Goal: Task Accomplishment & Management: Manage account settings

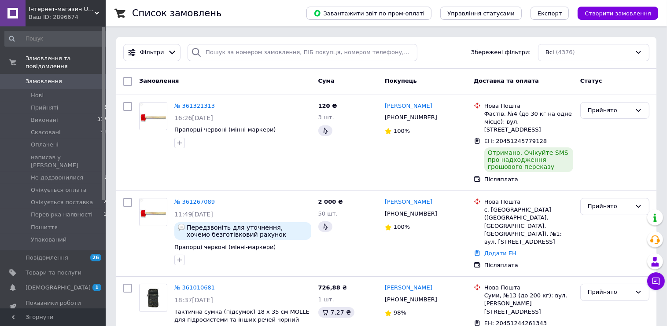
click at [54, 78] on span "Замовлення" at bounding box center [44, 82] width 37 height 8
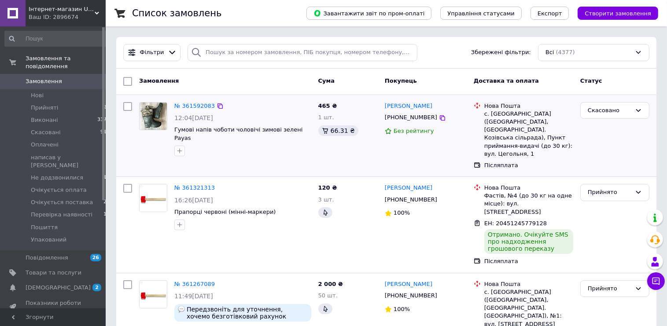
click at [159, 116] on img at bounding box center [153, 116] width 27 height 27
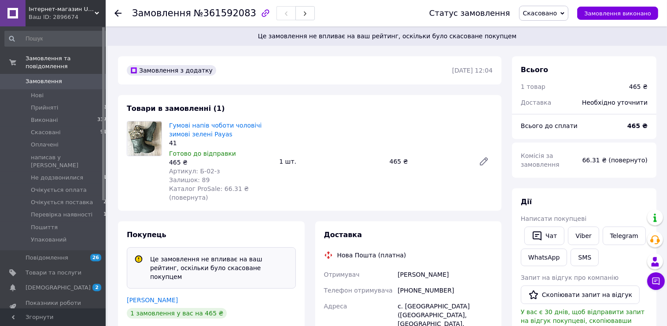
click at [67, 78] on span "Замовлення" at bounding box center [54, 82] width 56 height 8
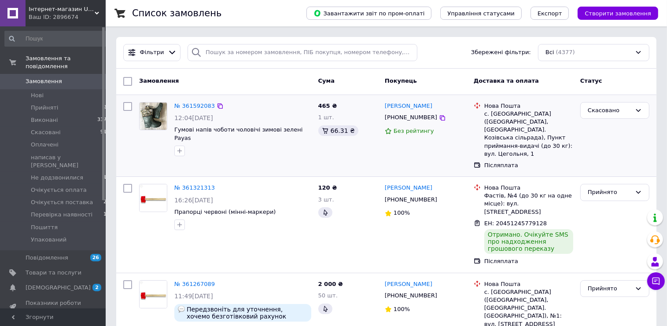
click at [157, 119] on img at bounding box center [153, 116] width 27 height 27
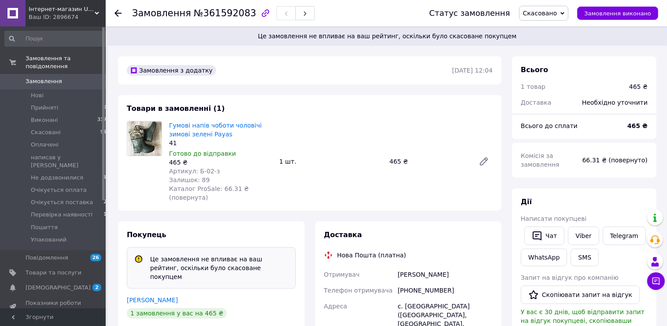
click at [117, 12] on use at bounding box center [118, 13] width 7 height 7
